Goal: Task Accomplishment & Management: Manage account settings

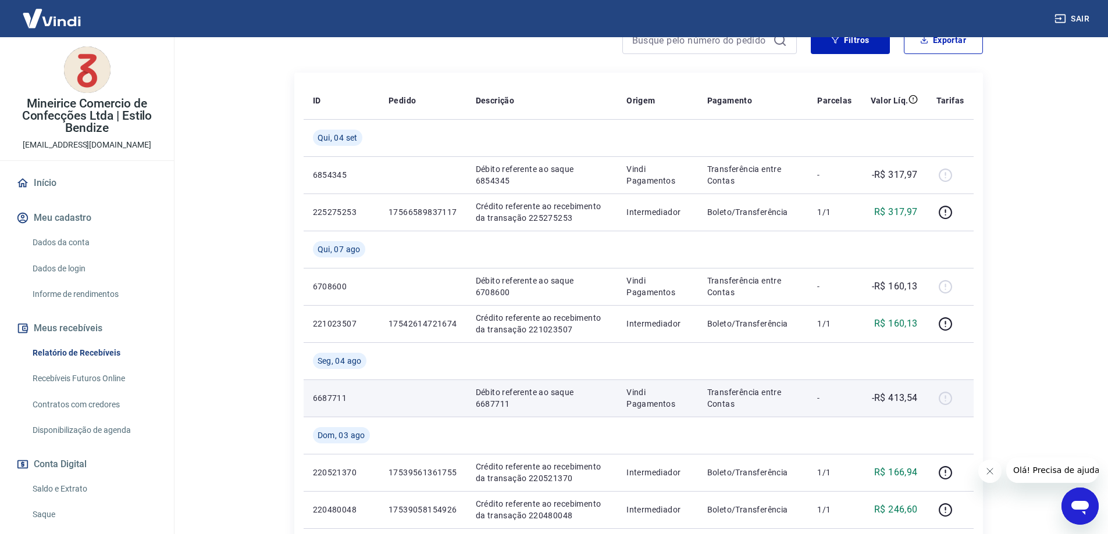
scroll to position [174, 0]
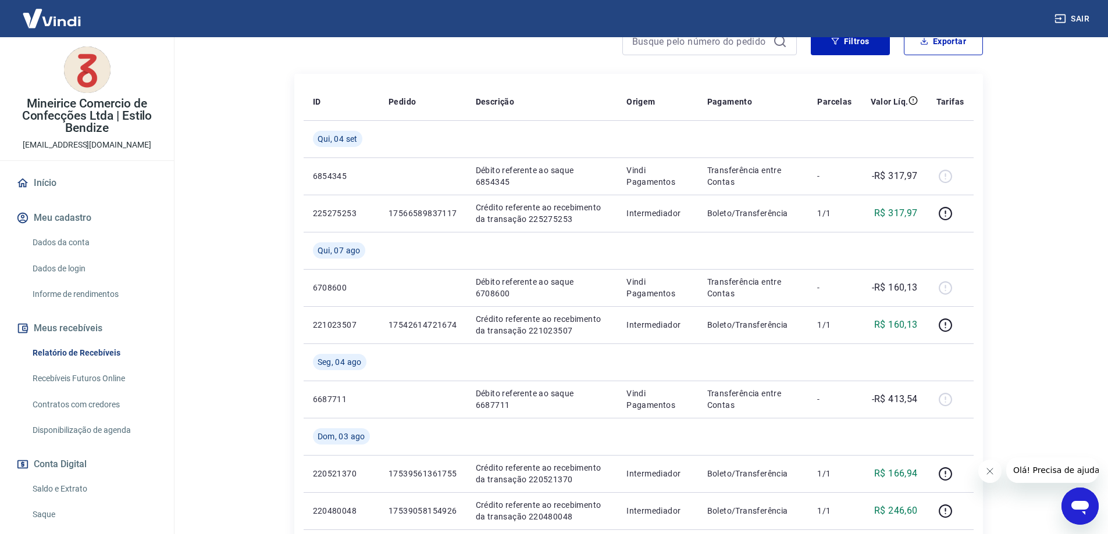
drag, startPoint x: 65, startPoint y: 491, endPoint x: 35, endPoint y: 438, distance: 60.9
click at [65, 491] on link "Saldo e Extrato" at bounding box center [94, 489] width 132 height 24
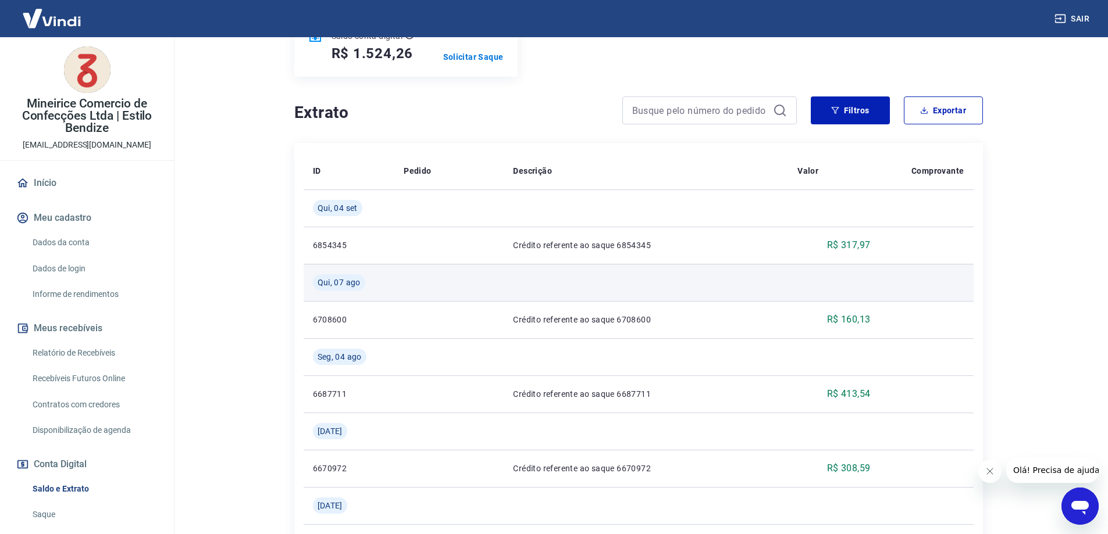
scroll to position [174, 0]
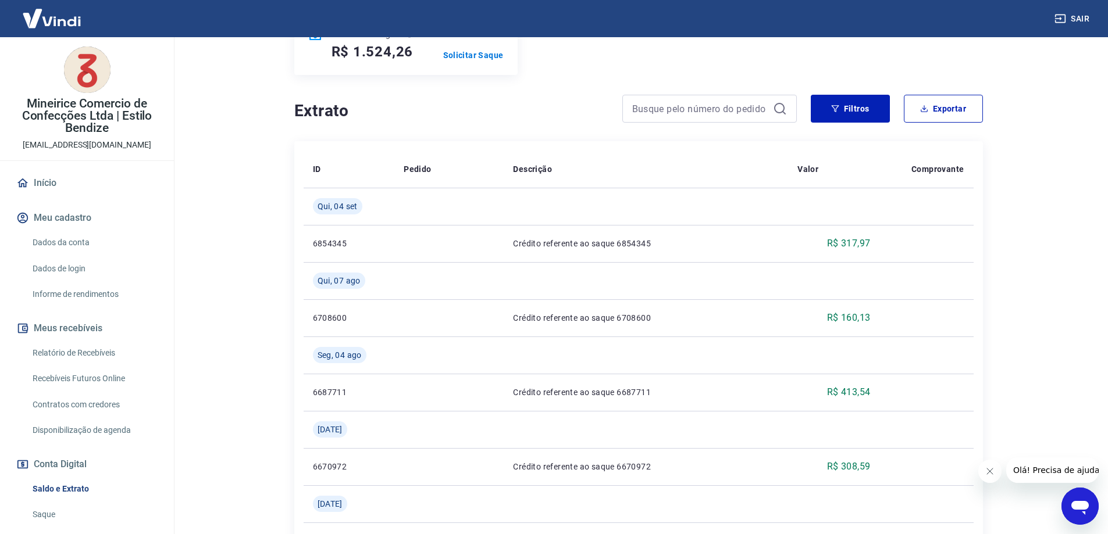
drag, startPoint x: 111, startPoint y: 351, endPoint x: 167, endPoint y: 348, distance: 56.5
click at [111, 351] on link "Relatório de Recebíveis" at bounding box center [94, 353] width 132 height 24
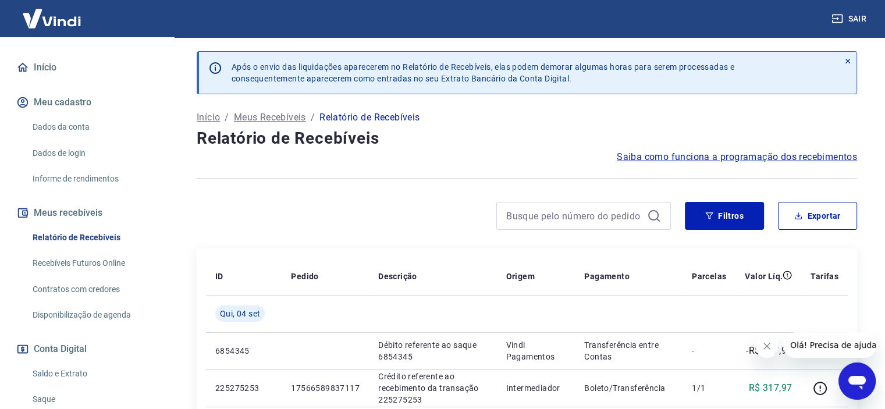
scroll to position [116, 0]
click at [67, 374] on link "Saldo e Extrato" at bounding box center [94, 373] width 132 height 24
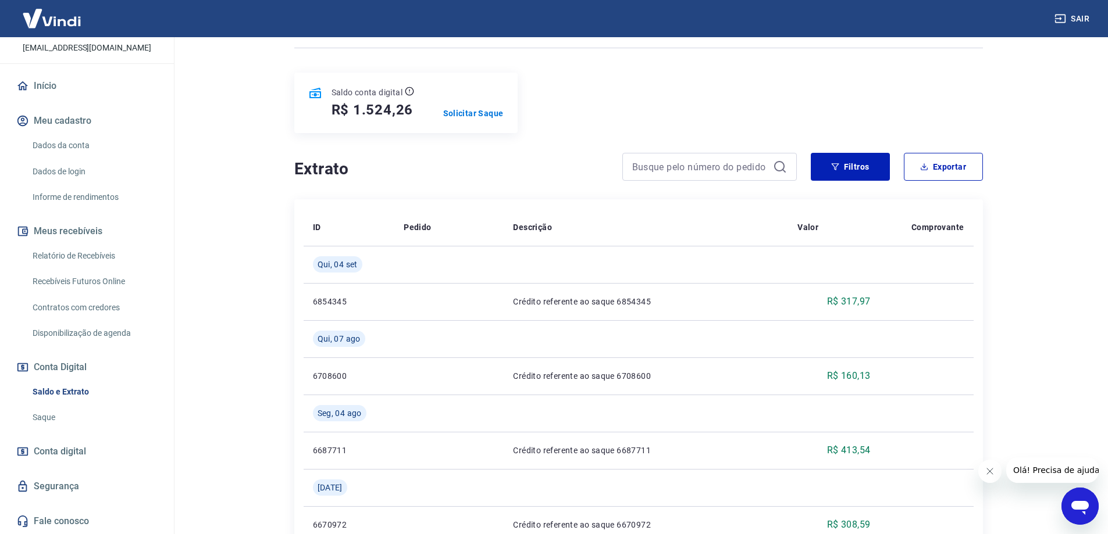
scroll to position [97, 0]
